Goal: Information Seeking & Learning: Learn about a topic

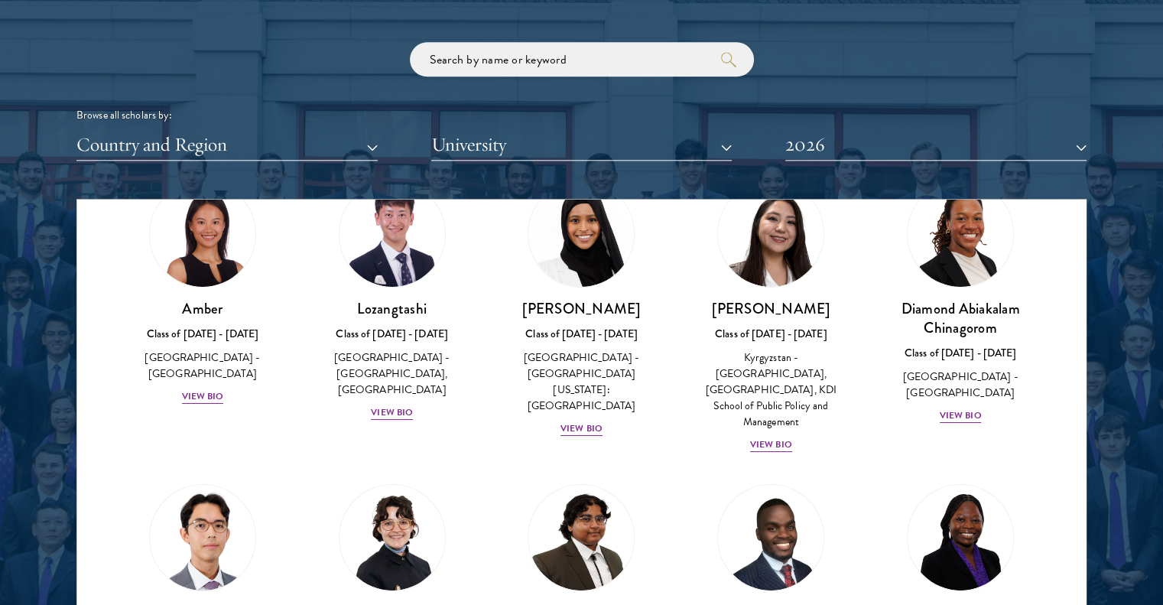
scroll to position [84, 0]
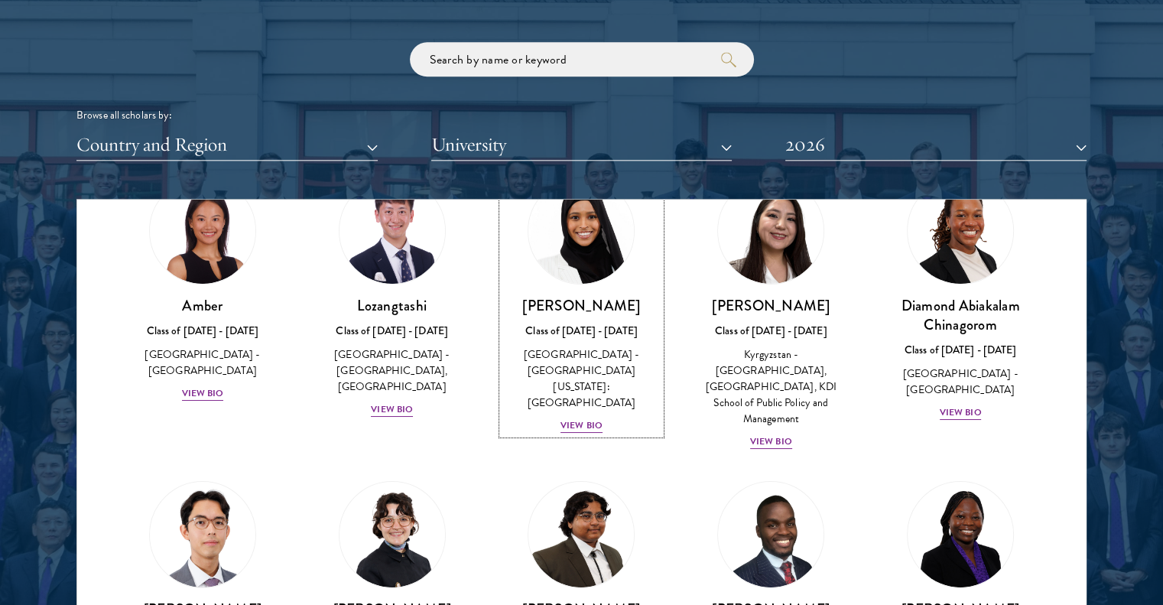
click at [569, 418] on div "View Bio" at bounding box center [581, 425] width 42 height 15
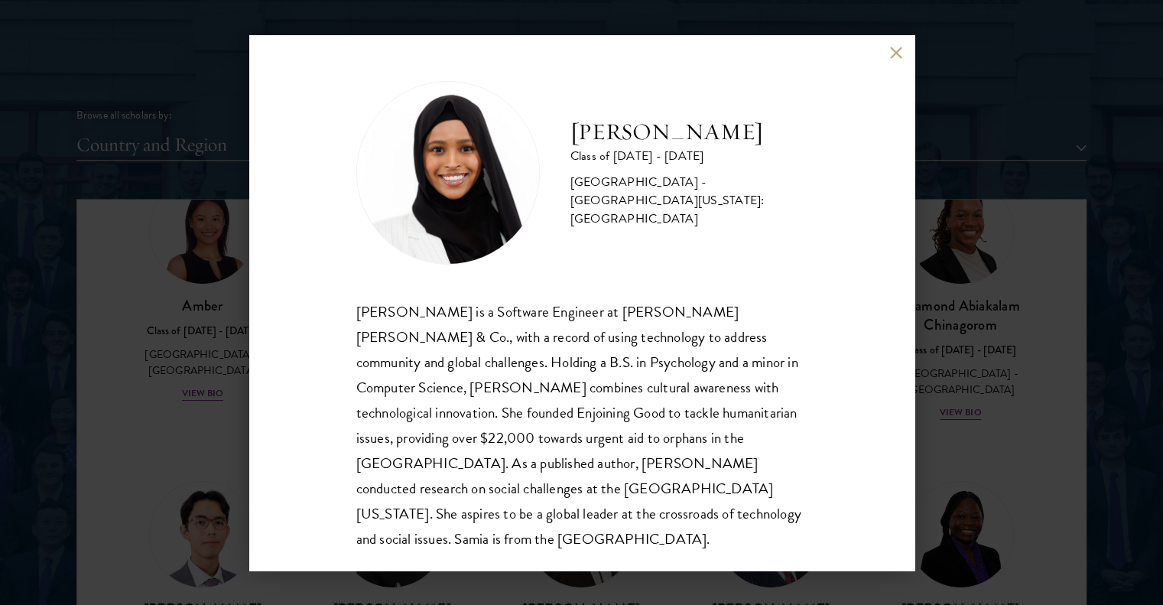
scroll to position [880, 0]
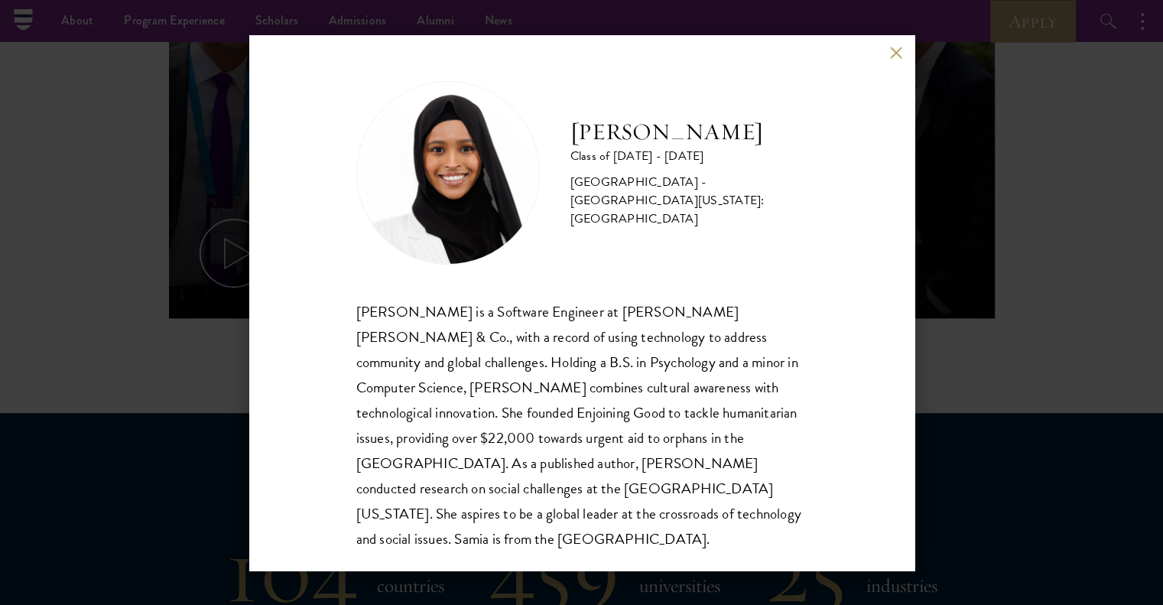
click at [933, 318] on div "[PERSON_NAME] Class of [DATE] - [DATE] [GEOGRAPHIC_DATA] - [GEOGRAPHIC_DATA][US…" at bounding box center [581, 302] width 1163 height 605
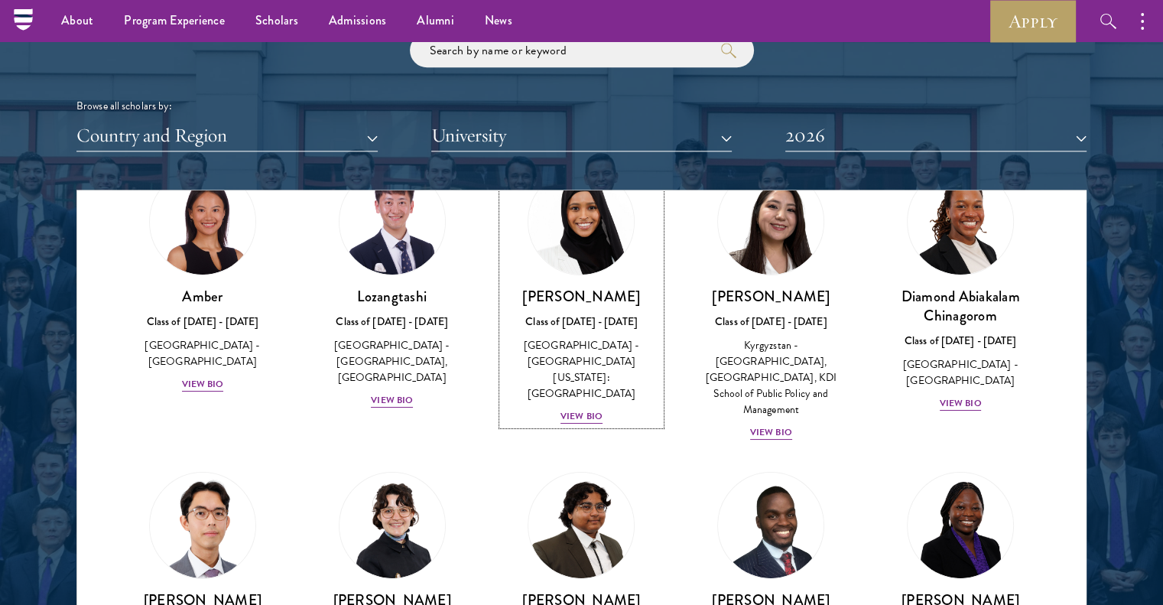
scroll to position [61, 0]
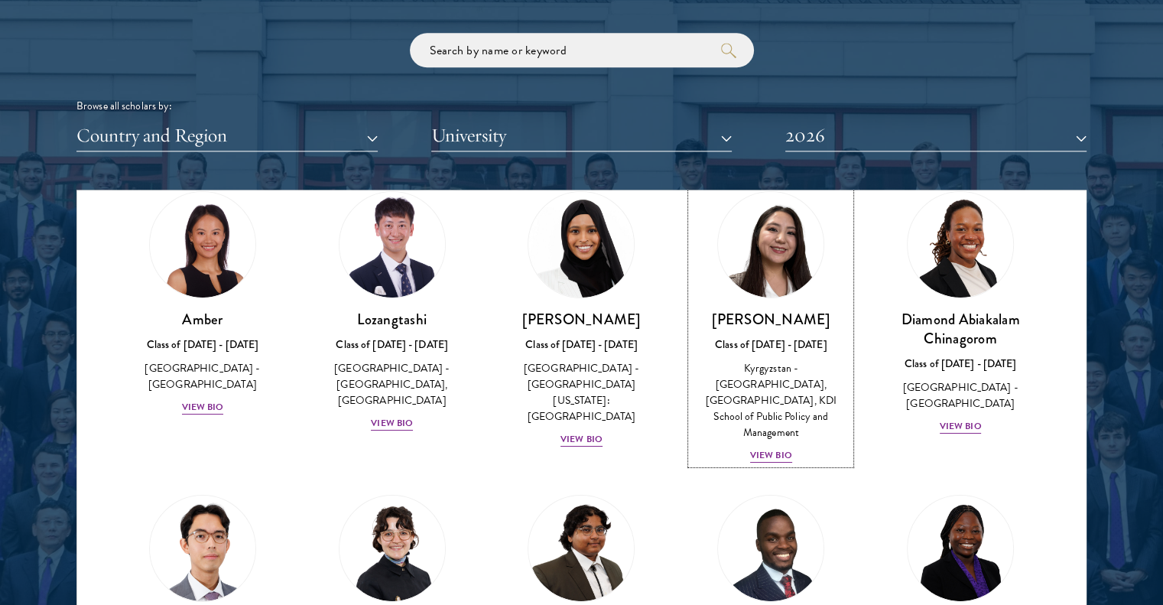
click at [766, 448] on div "View Bio" at bounding box center [771, 455] width 42 height 15
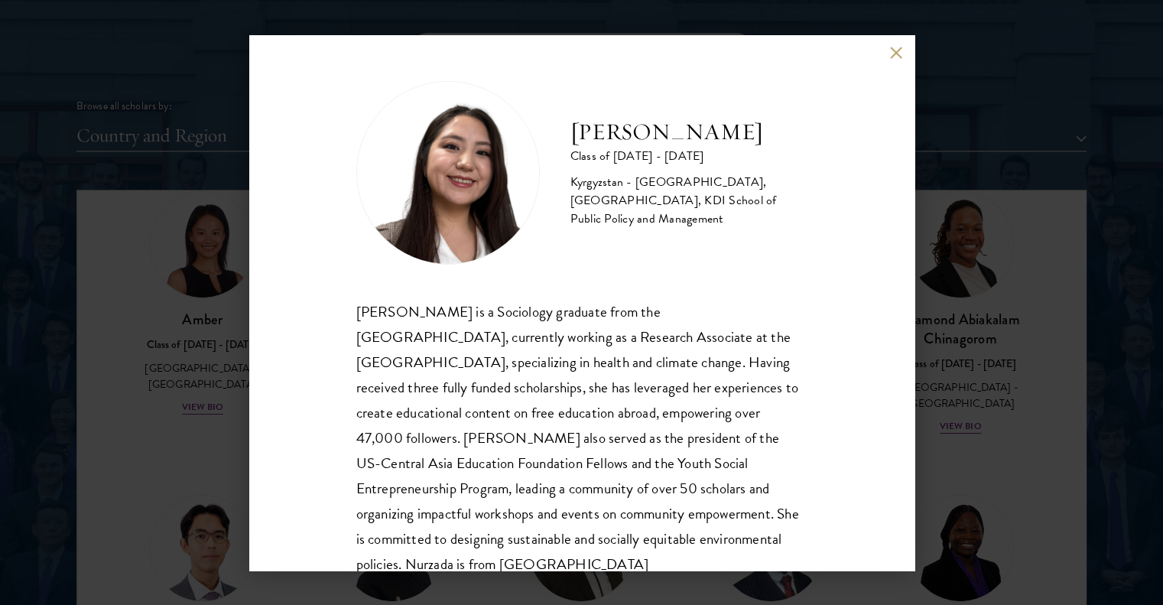
click at [896, 54] on button at bounding box center [896, 53] width 13 height 13
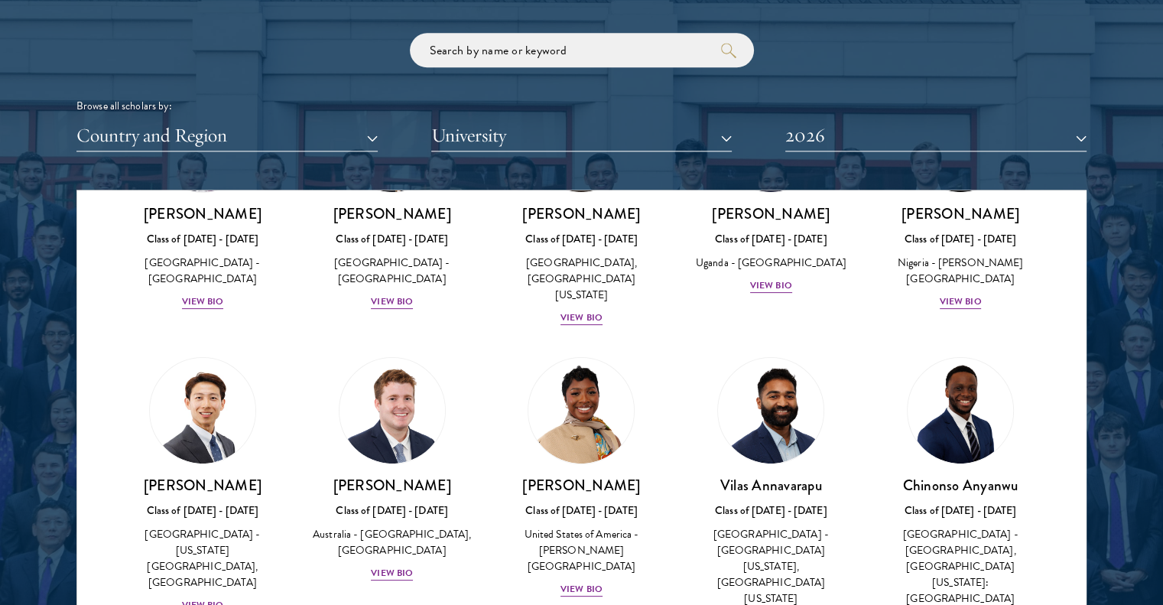
scroll to position [822, 0]
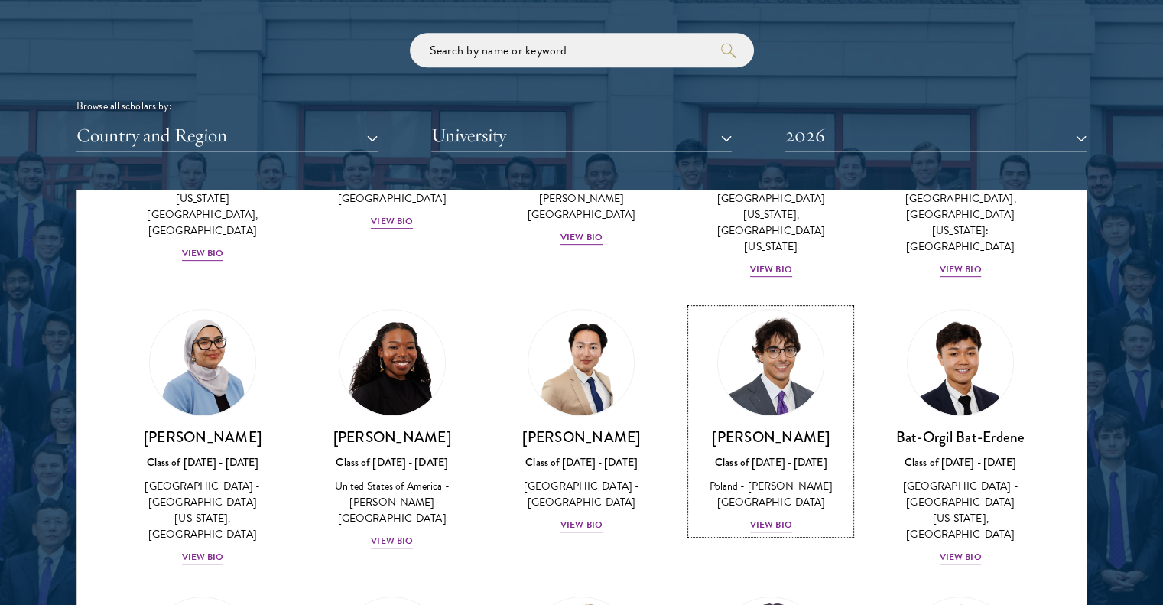
click at [761, 518] on div "View Bio" at bounding box center [771, 525] width 42 height 15
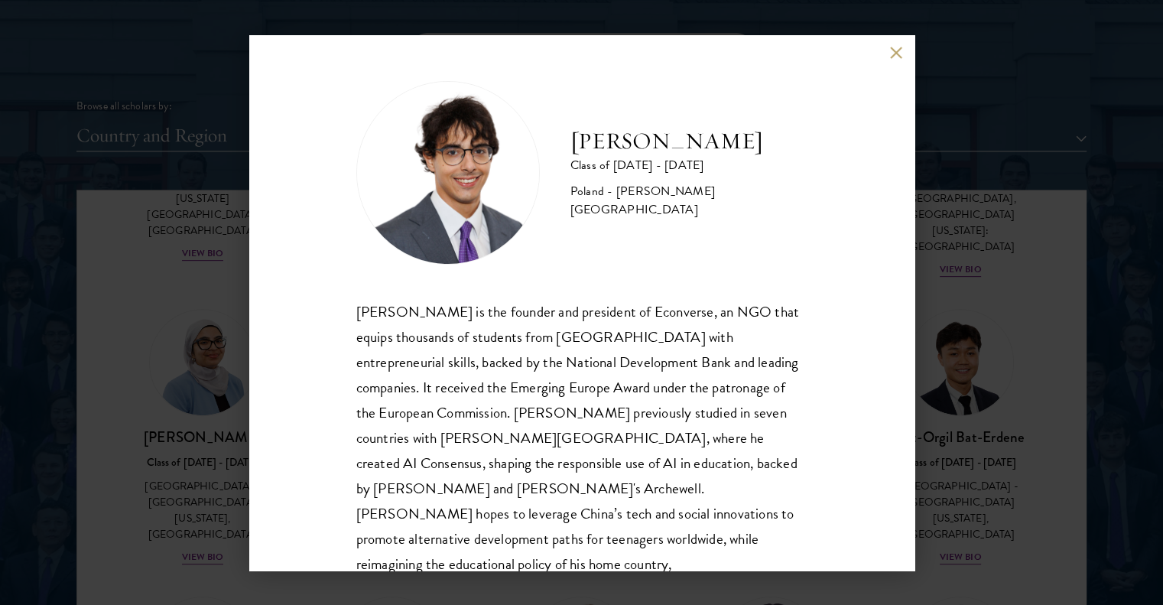
scroll to position [27, 0]
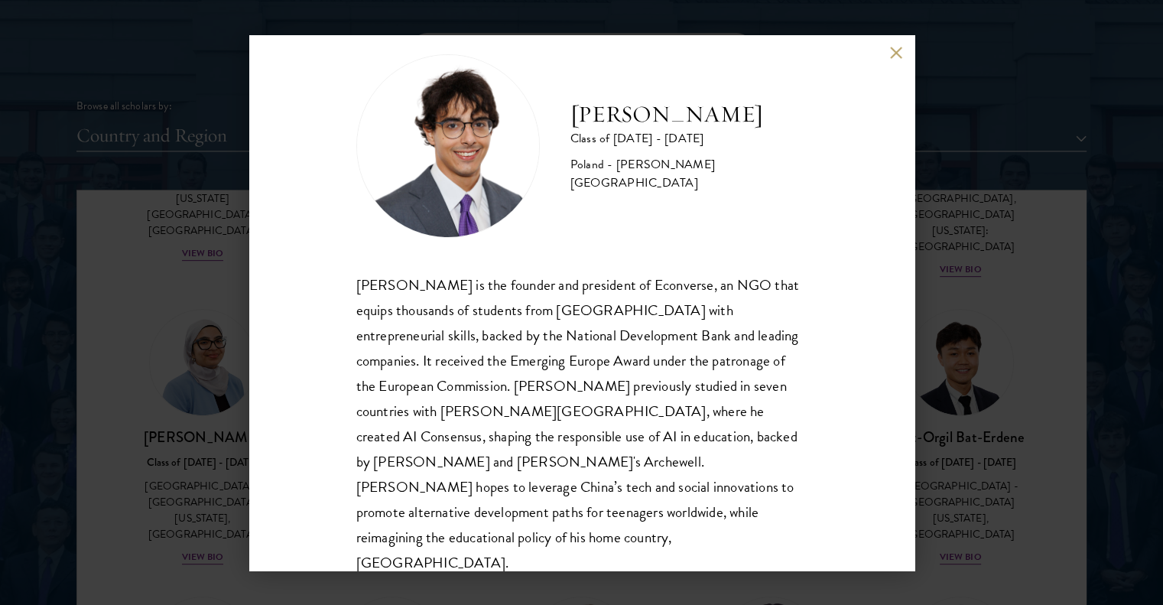
click at [890, 51] on button at bounding box center [896, 53] width 13 height 13
